Goal: Transaction & Acquisition: Purchase product/service

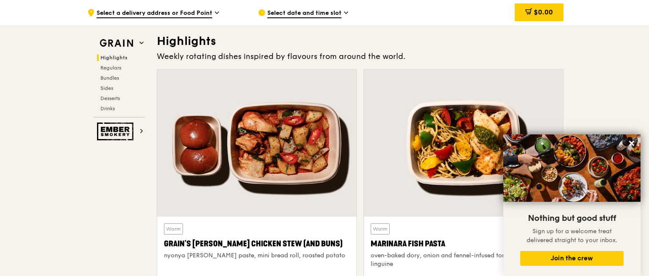
scroll to position [254, 0]
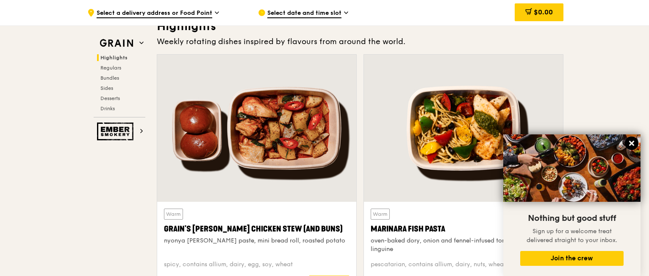
click at [632, 141] on icon at bounding box center [632, 143] width 8 height 8
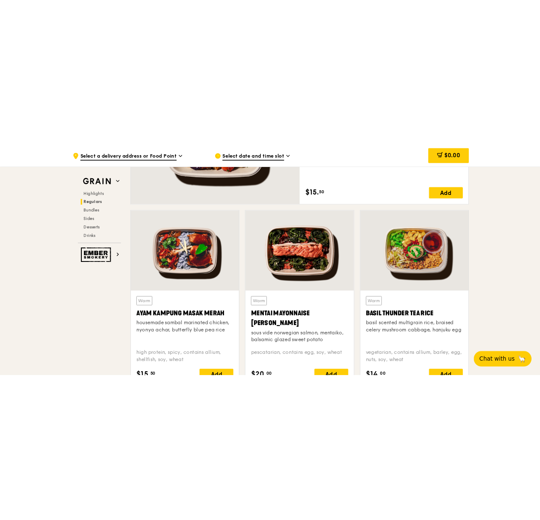
scroll to position [721, 0]
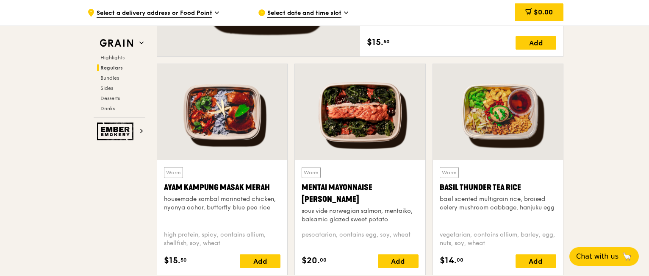
drag, startPoint x: 161, startPoint y: 189, endPoint x: 267, endPoint y: 188, distance: 106.0
click at [267, 188] on div "Warm Ayam [GEOGRAPHIC_DATA] housemade sambal marinated chicken, nyonya achar, b…" at bounding box center [222, 217] width 130 height 114
copy div "Ayam Kampung Masak Merah"
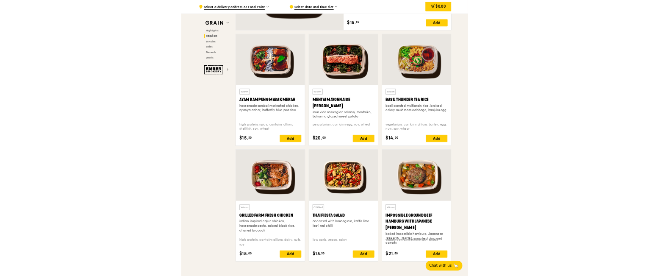
scroll to position [720, 0]
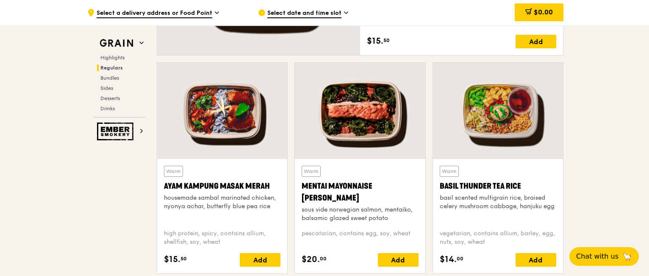
scroll to position [721, 0]
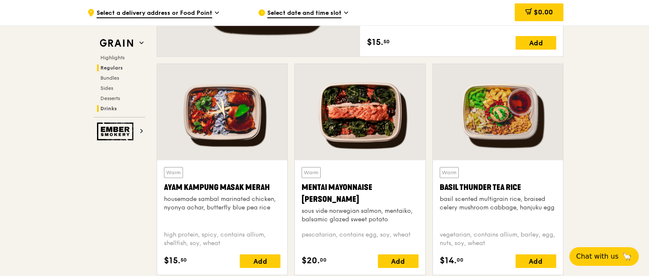
click at [107, 109] on span "Drinks" at bounding box center [108, 109] width 17 height 6
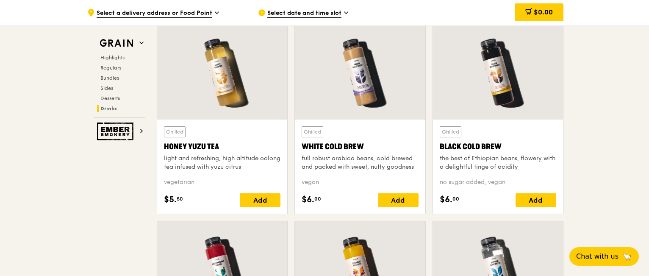
scroll to position [3135, 0]
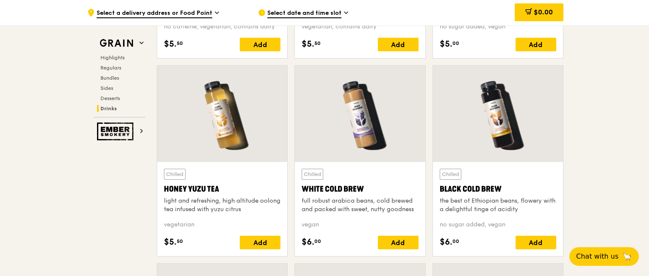
click at [326, 183] on div "White Cold Brew" at bounding box center [360, 189] width 117 height 12
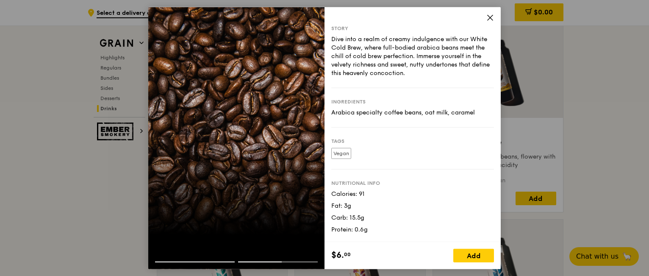
scroll to position [3177, 0]
click at [492, 17] on icon at bounding box center [490, 17] width 5 height 5
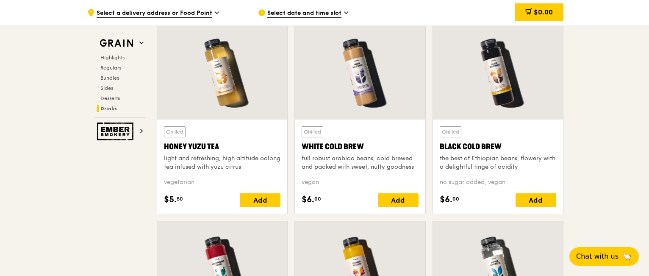
click at [463, 142] on div "Black Cold Brew" at bounding box center [498, 147] width 117 height 12
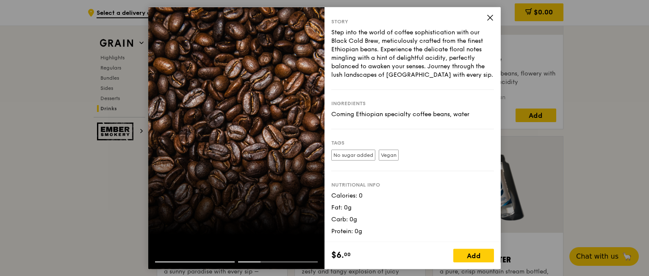
scroll to position [0, 0]
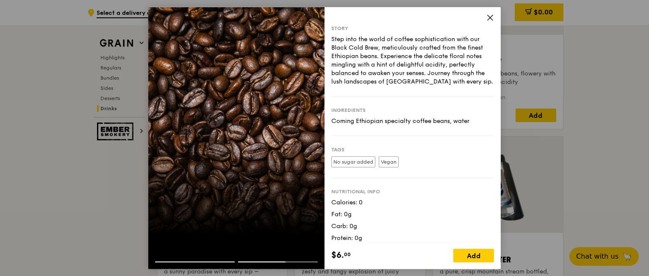
click at [491, 14] on icon at bounding box center [491, 18] width 8 height 8
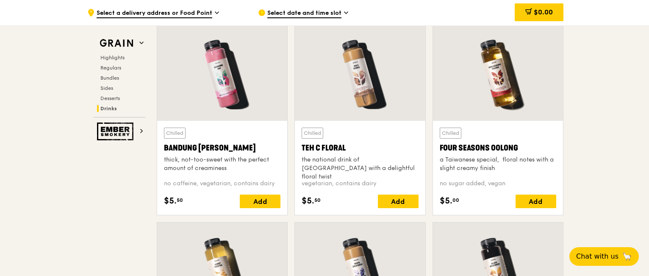
scroll to position [2965, 0]
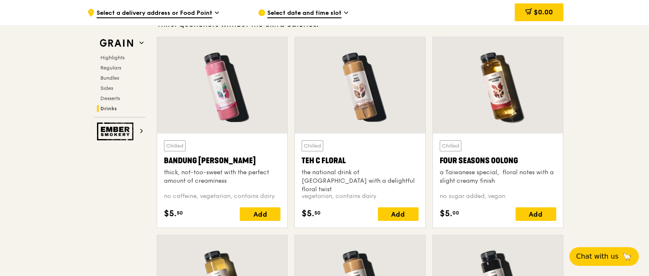
click at [353, 168] on div "the national drink of [GEOGRAPHIC_DATA] with a delightful floral twist" at bounding box center [360, 180] width 117 height 25
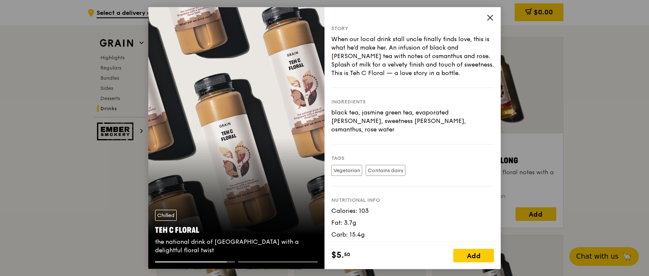
click at [490, 19] on icon at bounding box center [491, 18] width 8 height 8
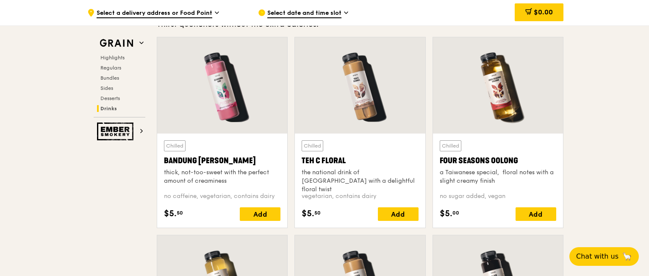
scroll to position [3008, 0]
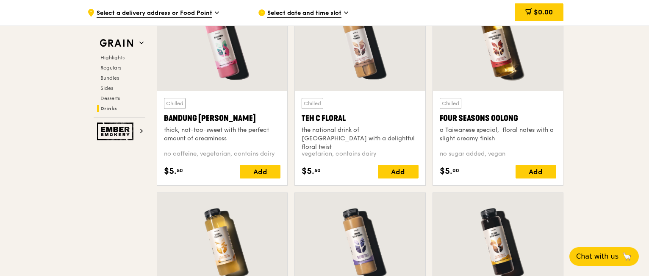
click at [341, 221] on div at bounding box center [360, 241] width 130 height 96
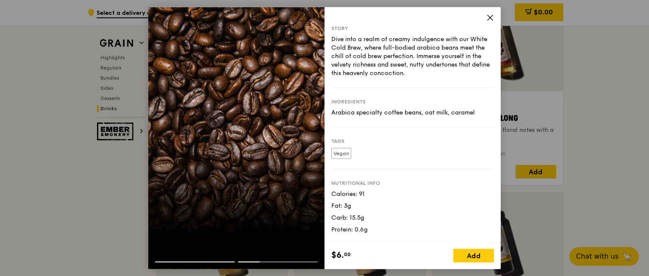
click at [487, 15] on icon at bounding box center [491, 18] width 8 height 8
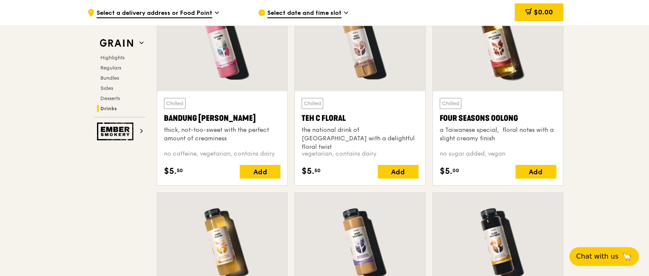
click at [502, 120] on div "Four Seasons Oolong" at bounding box center [498, 118] width 117 height 12
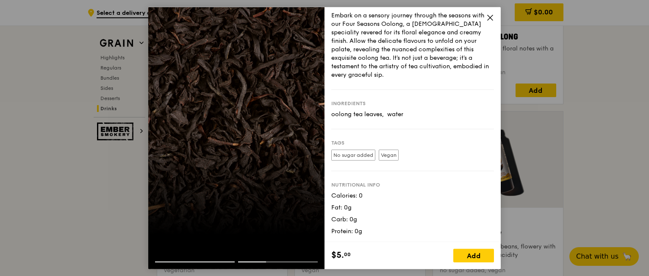
scroll to position [3092, 0]
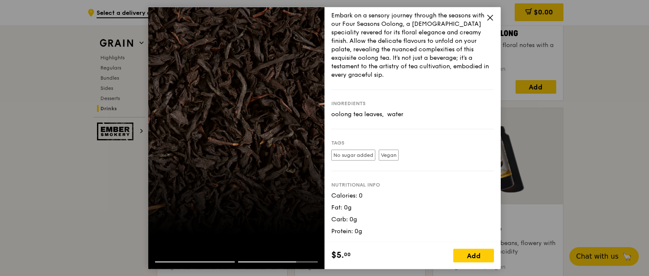
click at [492, 17] on icon at bounding box center [491, 18] width 8 height 8
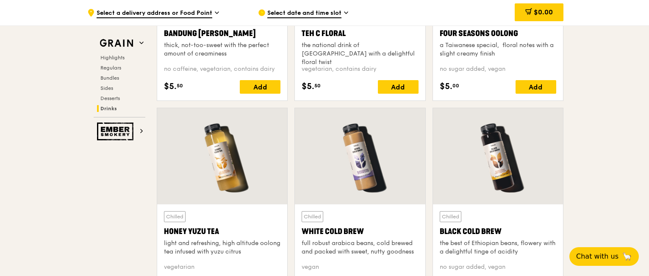
click at [504, 172] on div at bounding box center [498, 156] width 130 height 96
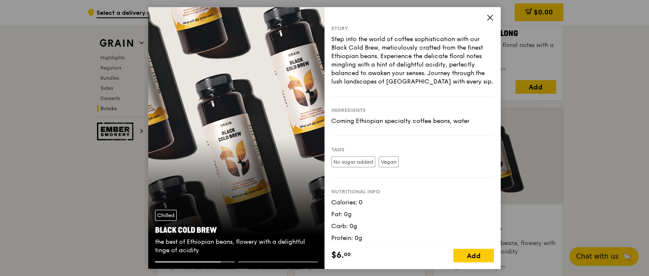
click at [487, 14] on icon at bounding box center [491, 18] width 8 height 8
